Goal: Check status: Check status

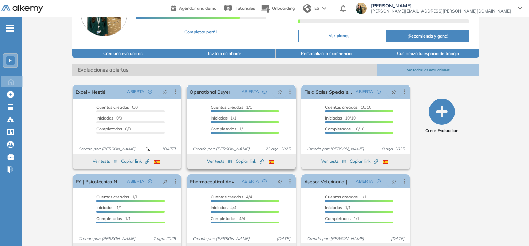
scroll to position [63, 0]
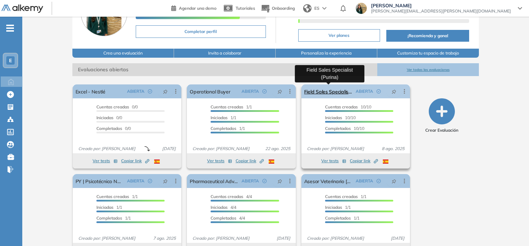
click at [335, 91] on link "Field Sales Specialist (Purina)" at bounding box center [328, 92] width 49 height 14
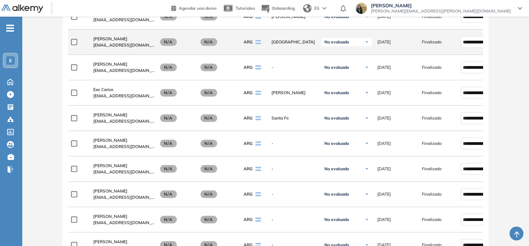
scroll to position [256, 0]
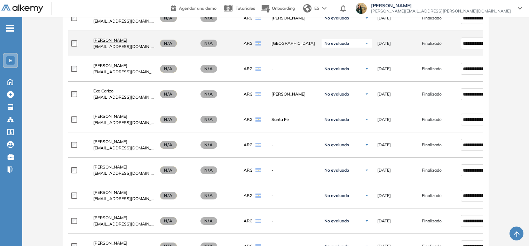
click at [111, 42] on span "[PERSON_NAME]" at bounding box center [110, 40] width 34 height 5
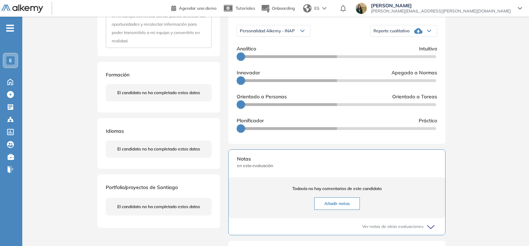
scroll to position [185, 0]
click at [418, 34] on icon at bounding box center [418, 31] width 8 height 6
click at [407, 46] on li "Reporte con Afinidad AI" at bounding box center [395, 42] width 42 height 7
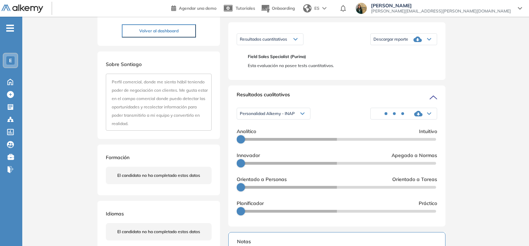
scroll to position [102, 0]
click at [293, 117] on span "Personalidad Alkemy - INAP" at bounding box center [267, 115] width 55 height 6
click at [270, 142] on li "Personalidad - MBTI" at bounding box center [258, 138] width 36 height 7
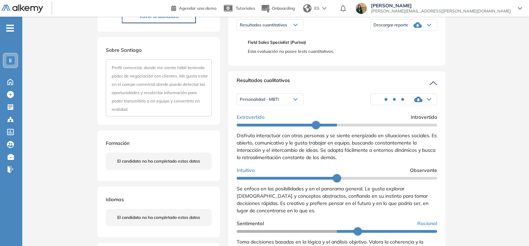
scroll to position [118, 0]
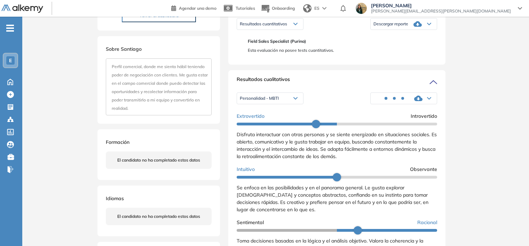
click at [488, 107] on div "Inicio Alkymetrics Evaluaciones Dashboard Candidato Duración : 00:00:00 Cantida…" at bounding box center [275, 196] width 506 height 595
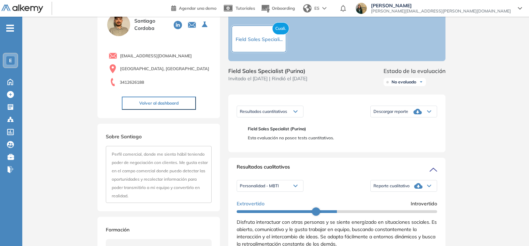
scroll to position [0, 0]
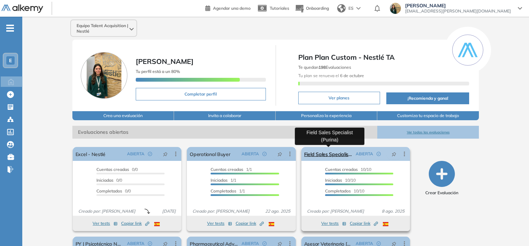
click at [333, 154] on link "Field Sales Specialist (Purina)" at bounding box center [328, 154] width 49 height 14
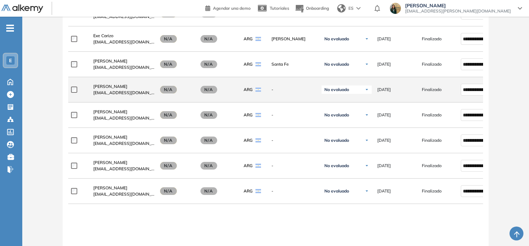
scroll to position [288, 0]
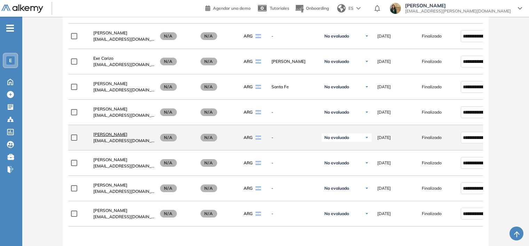
click at [115, 134] on span "[PERSON_NAME]" at bounding box center [110, 134] width 34 height 5
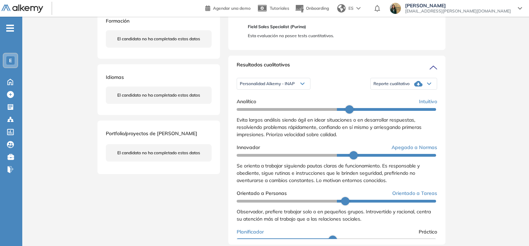
click at [418, 88] on icon at bounding box center [418, 84] width 8 height 8
click at [402, 98] on li "Reporte con Afinidad AI" at bounding box center [395, 94] width 42 height 7
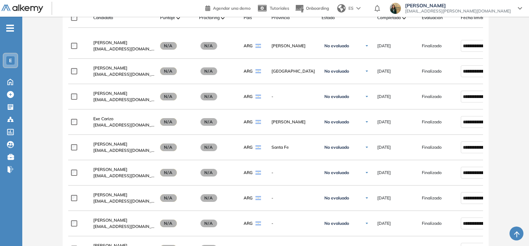
scroll to position [228, 0]
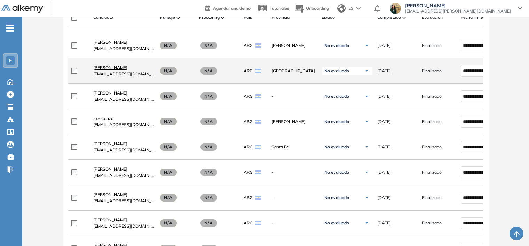
click at [113, 70] on span "[PERSON_NAME]" at bounding box center [110, 67] width 34 height 5
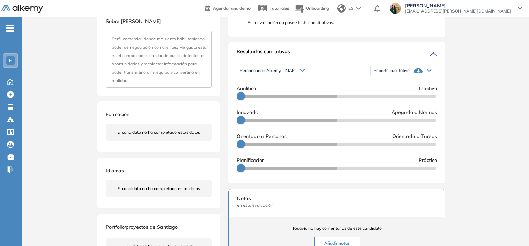
scroll to position [174, 0]
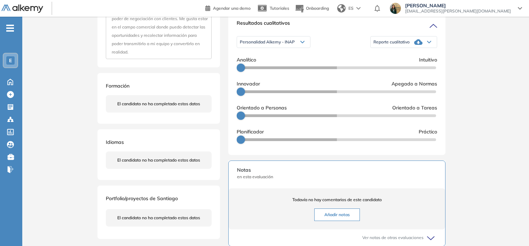
click at [299, 46] on div "Personalidad Alkemy - INAP" at bounding box center [273, 42] width 73 height 11
click at [266, 69] on li "Personalidad - MBTI" at bounding box center [258, 65] width 36 height 7
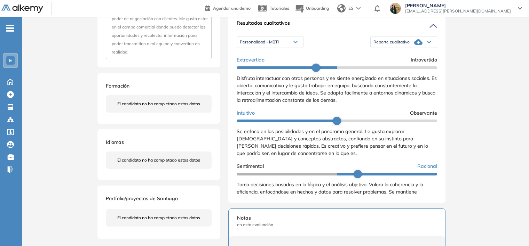
click at [406, 45] on div "Reporte cualitativo" at bounding box center [403, 42] width 66 height 14
click at [399, 57] on li "Reporte con Afinidad AI" at bounding box center [395, 53] width 42 height 7
click at [414, 46] on icon at bounding box center [418, 42] width 8 height 8
click at [399, 57] on li "Reporte con Afinidad AI" at bounding box center [395, 53] width 42 height 7
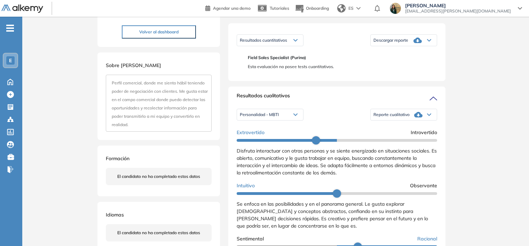
scroll to position [0, 0]
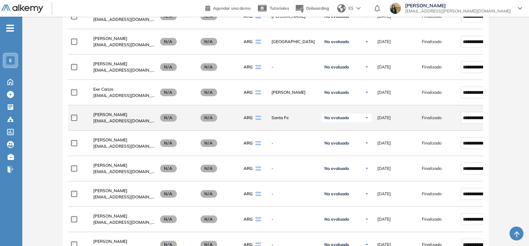
scroll to position [257, 0]
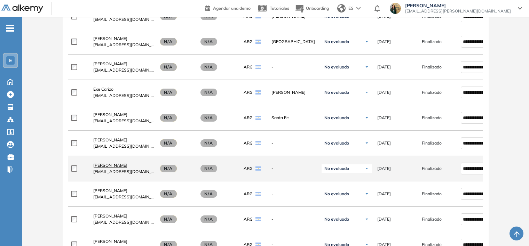
click at [119, 169] on link "[PERSON_NAME]" at bounding box center [123, 165] width 61 height 6
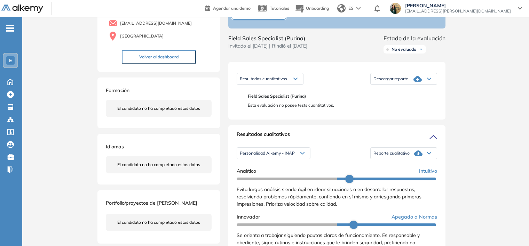
scroll to position [71, 0]
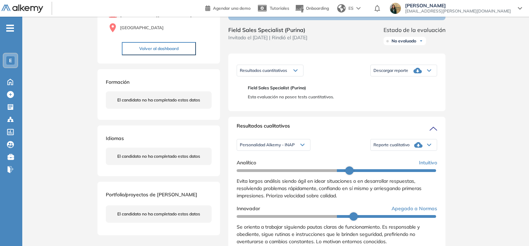
click at [393, 146] on div "Reporte cualitativo" at bounding box center [403, 145] width 66 height 14
click at [393, 160] on li "Reporte con Afinidad AI" at bounding box center [395, 156] width 42 height 7
click at [302, 146] on icon at bounding box center [302, 145] width 4 height 3
click at [267, 172] on li "Personalidad - MBTI" at bounding box center [258, 168] width 36 height 7
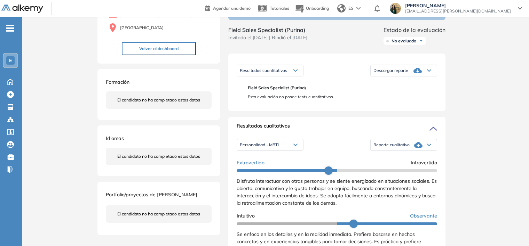
click at [388, 148] on span "Reporte cualitativo" at bounding box center [391, 145] width 36 height 6
click at [389, 160] on li "Reporte con Afinidad AI" at bounding box center [395, 156] width 42 height 7
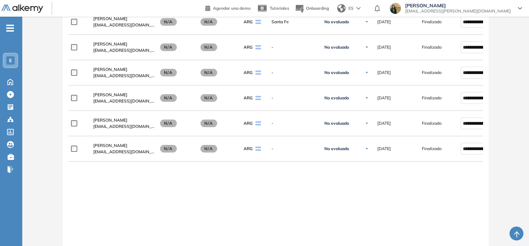
scroll to position [361, 0]
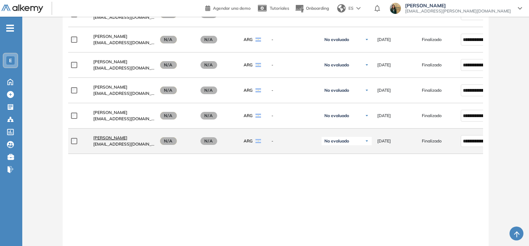
click at [115, 136] on link "[PERSON_NAME]" at bounding box center [123, 138] width 61 height 6
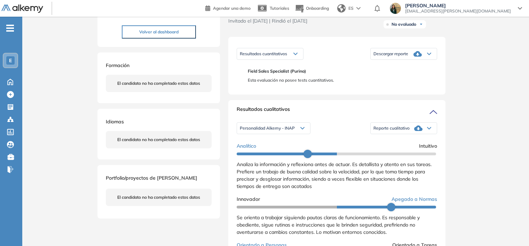
click at [300, 133] on div "Personalidad Alkemy - INAP" at bounding box center [273, 128] width 73 height 11
click at [267, 154] on div "Personalidad - MBTI" at bounding box center [273, 152] width 72 height 13
click at [270, 155] on li "Personalidad - MBTI" at bounding box center [258, 152] width 36 height 7
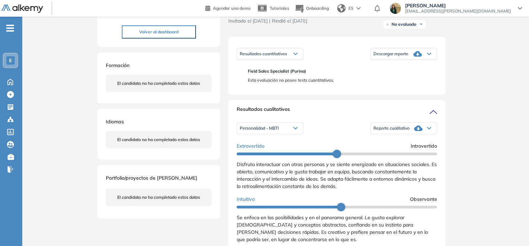
click at [383, 135] on div "Reporte cualitativo" at bounding box center [403, 128] width 66 height 14
click at [381, 143] on li "Reporte con Afinidad AI" at bounding box center [395, 139] width 42 height 7
